Goal: Contribute content

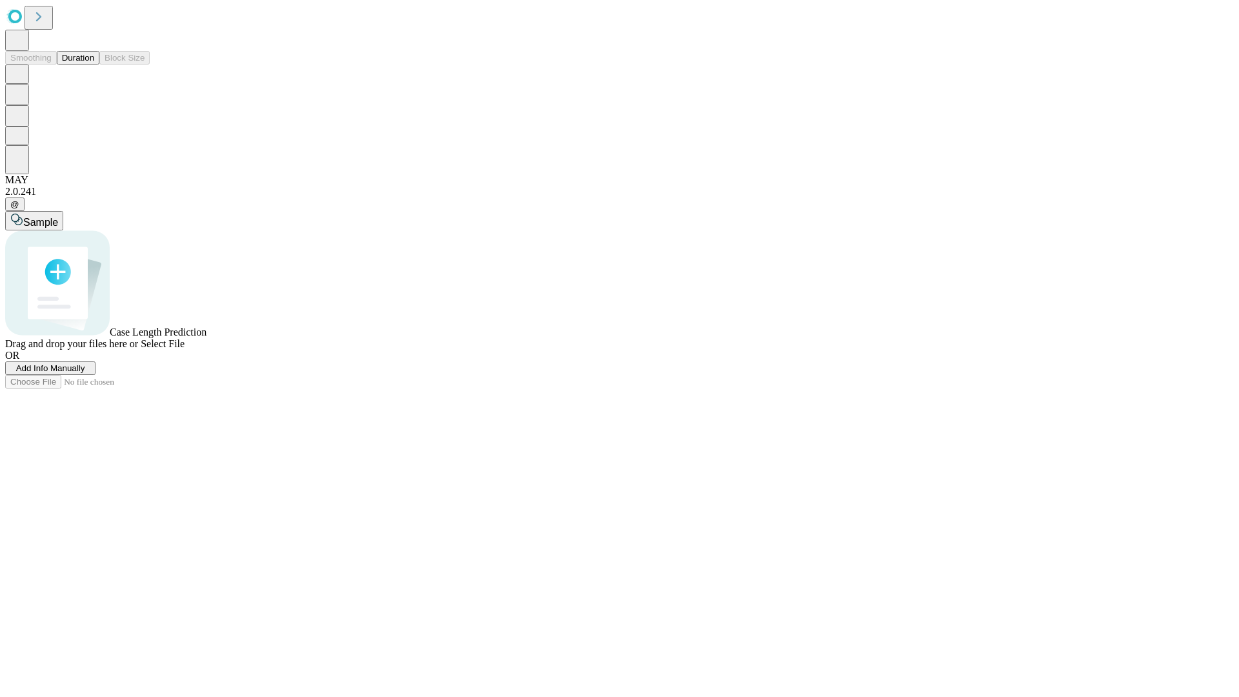
click at [94, 65] on button "Duration" at bounding box center [78, 58] width 43 height 14
click at [85, 373] on span "Add Info Manually" at bounding box center [50, 368] width 69 height 10
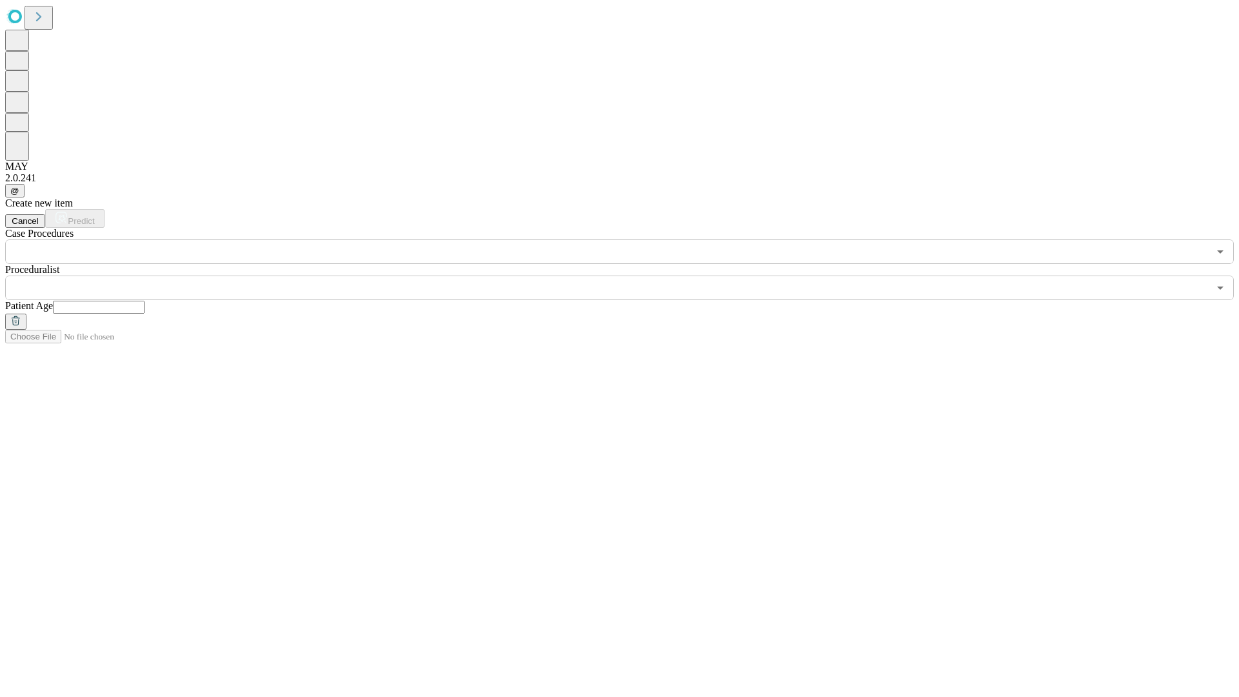
click at [145, 301] on input "text" at bounding box center [99, 307] width 92 height 13
type input "**"
click at [629, 276] on input "text" at bounding box center [607, 288] width 1204 height 25
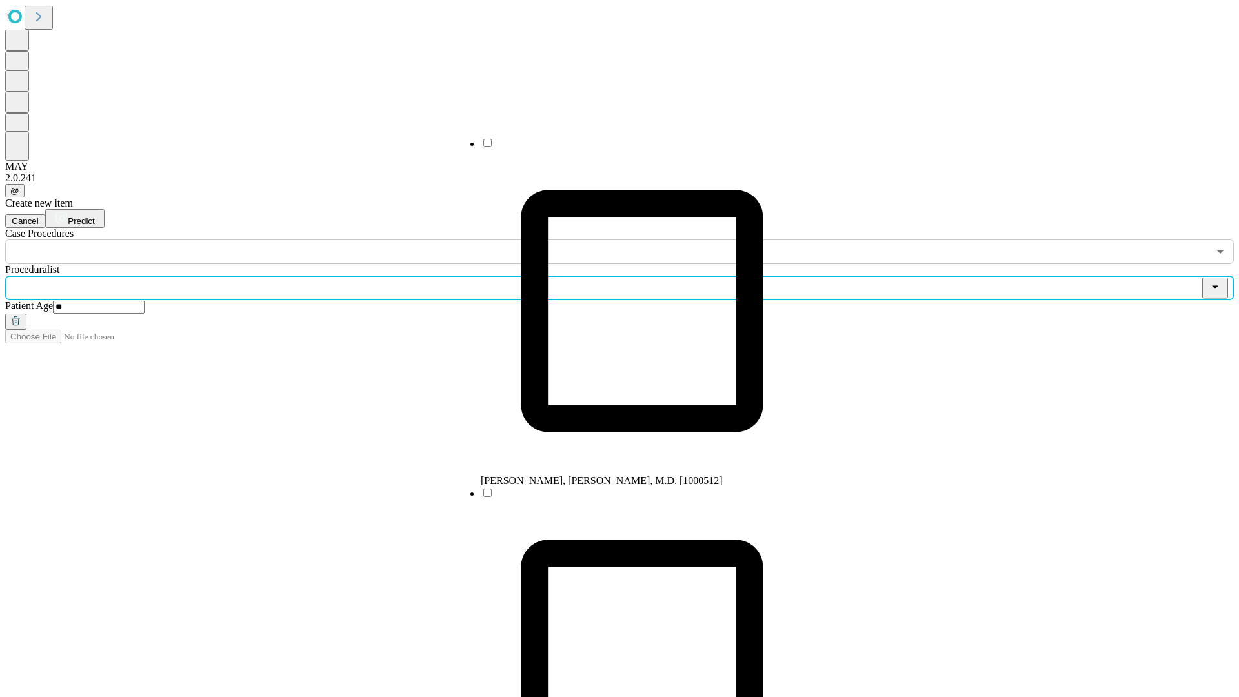
click at [629, 148] on li "[PERSON_NAME], [PERSON_NAME], M.D. [1000512]" at bounding box center [642, 312] width 323 height 350
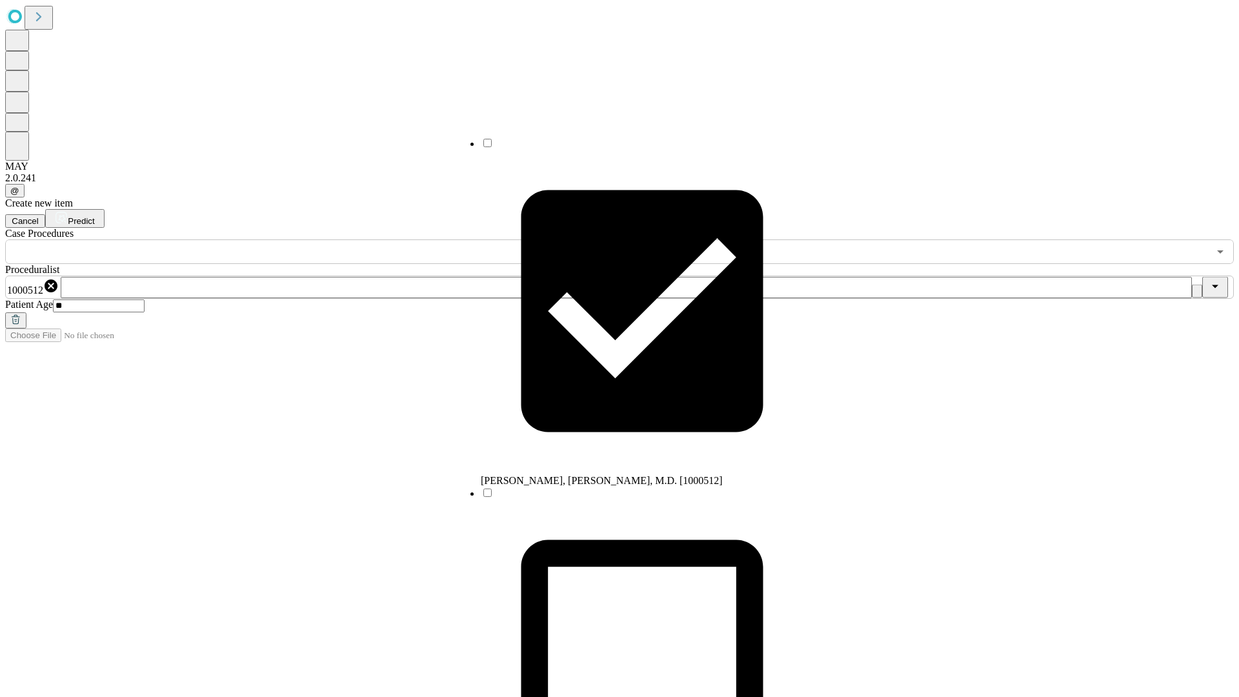
click at [271, 239] on input "text" at bounding box center [607, 251] width 1204 height 25
